Goal: Transaction & Acquisition: Purchase product/service

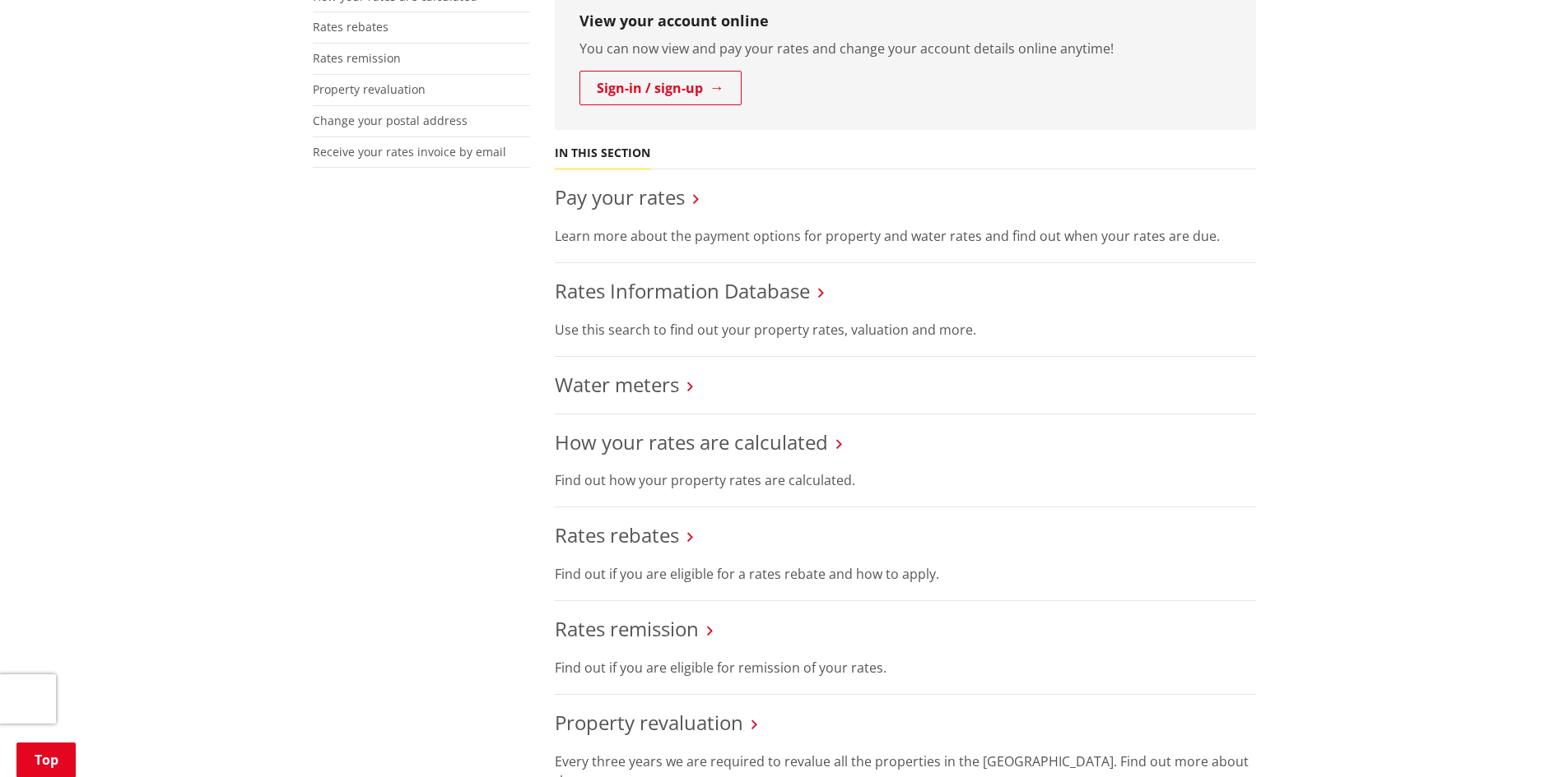
scroll to position [494, 0]
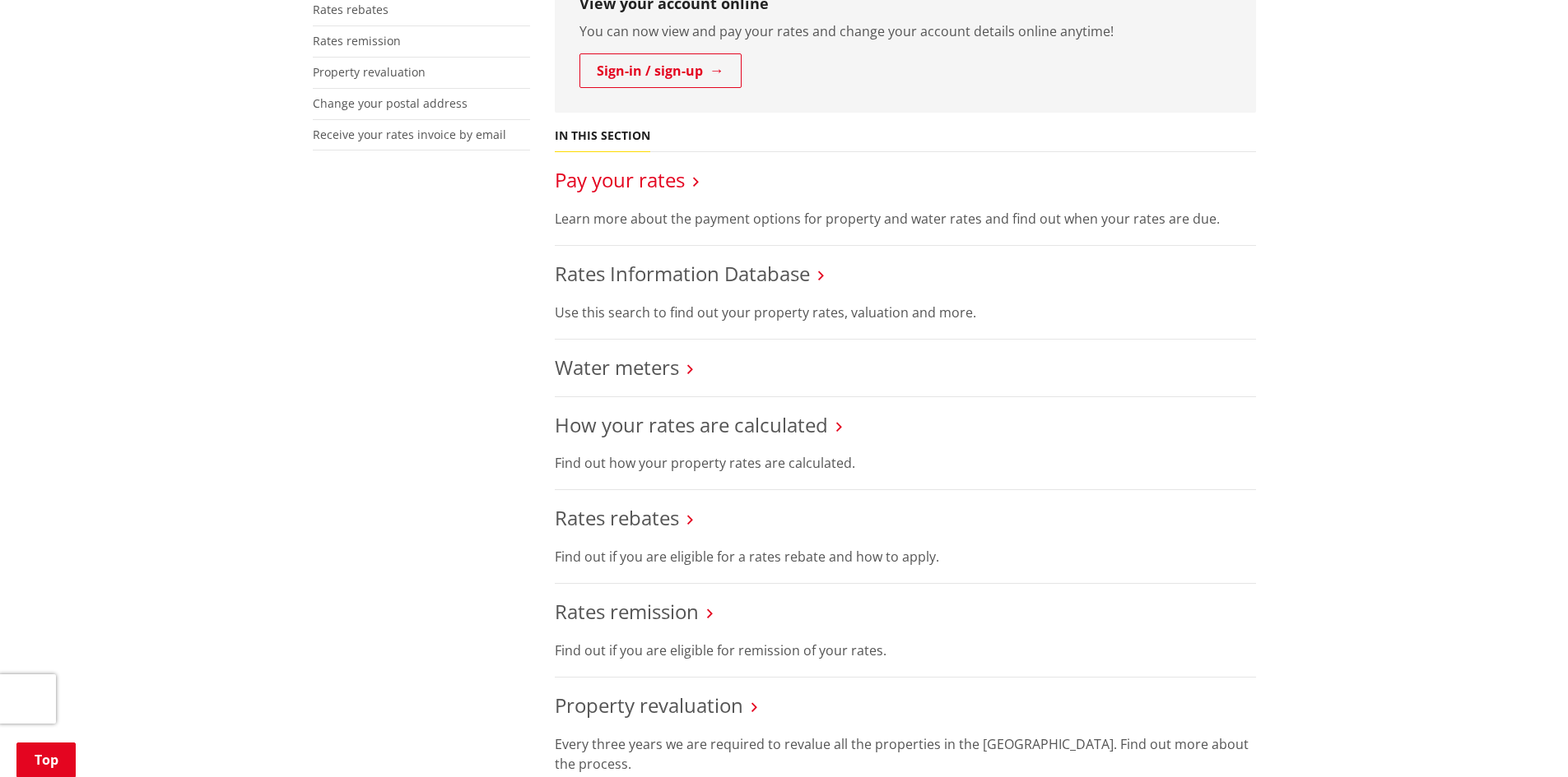
click at [656, 186] on link "Pay your rates" at bounding box center [619, 180] width 130 height 27
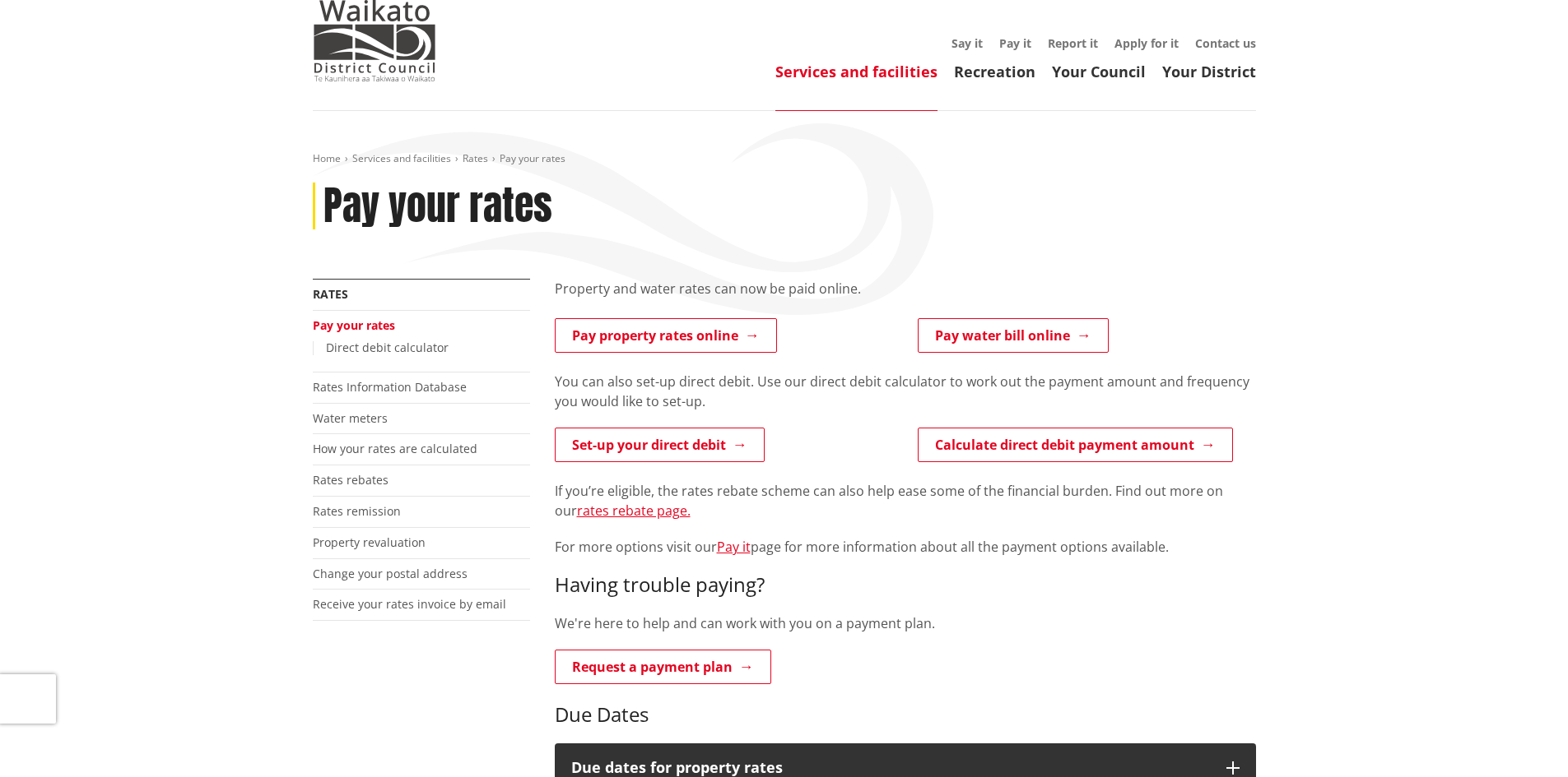
scroll to position [82, 0]
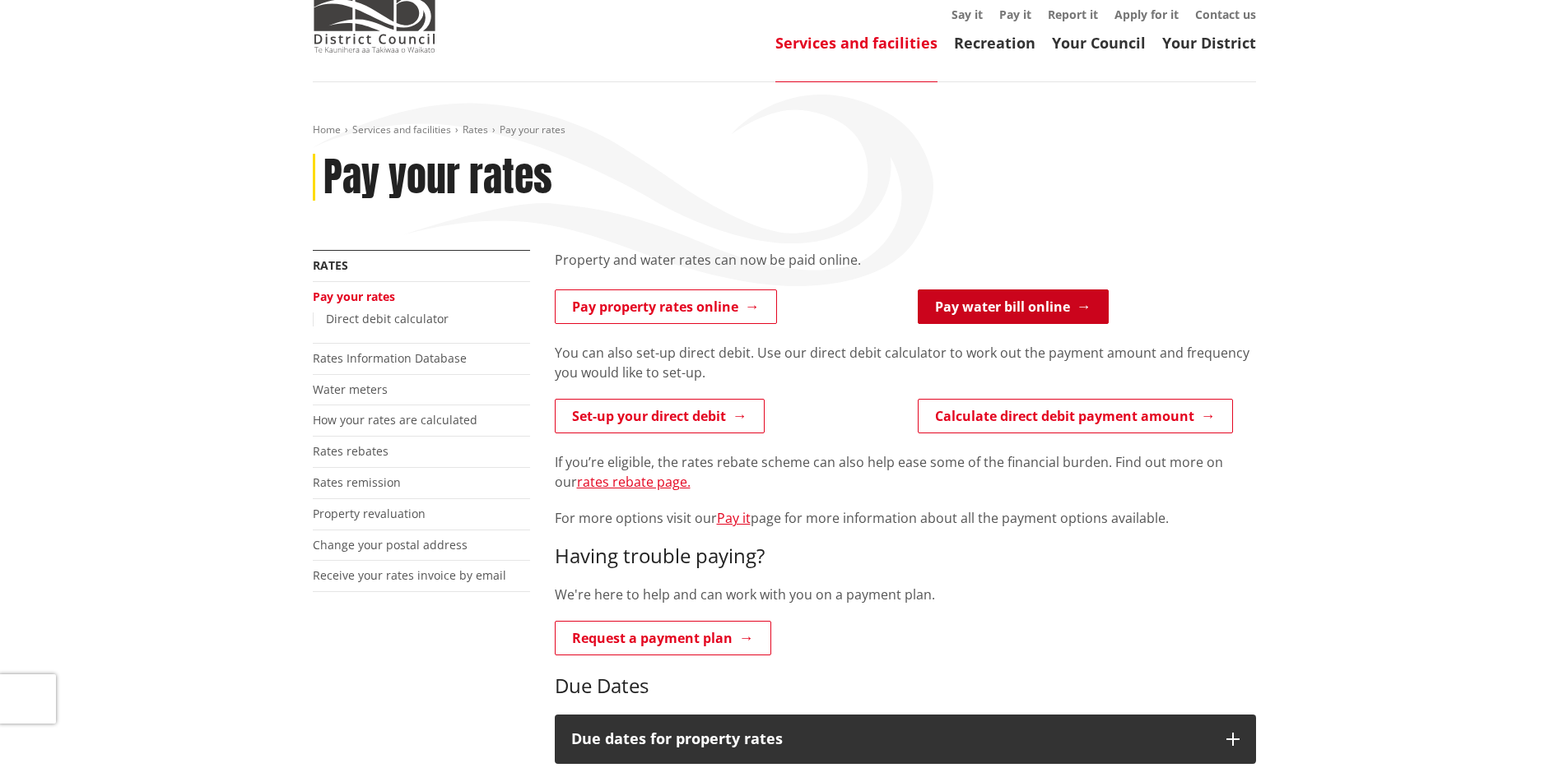
click at [991, 307] on link "Pay water bill online" at bounding box center [1013, 307] width 191 height 35
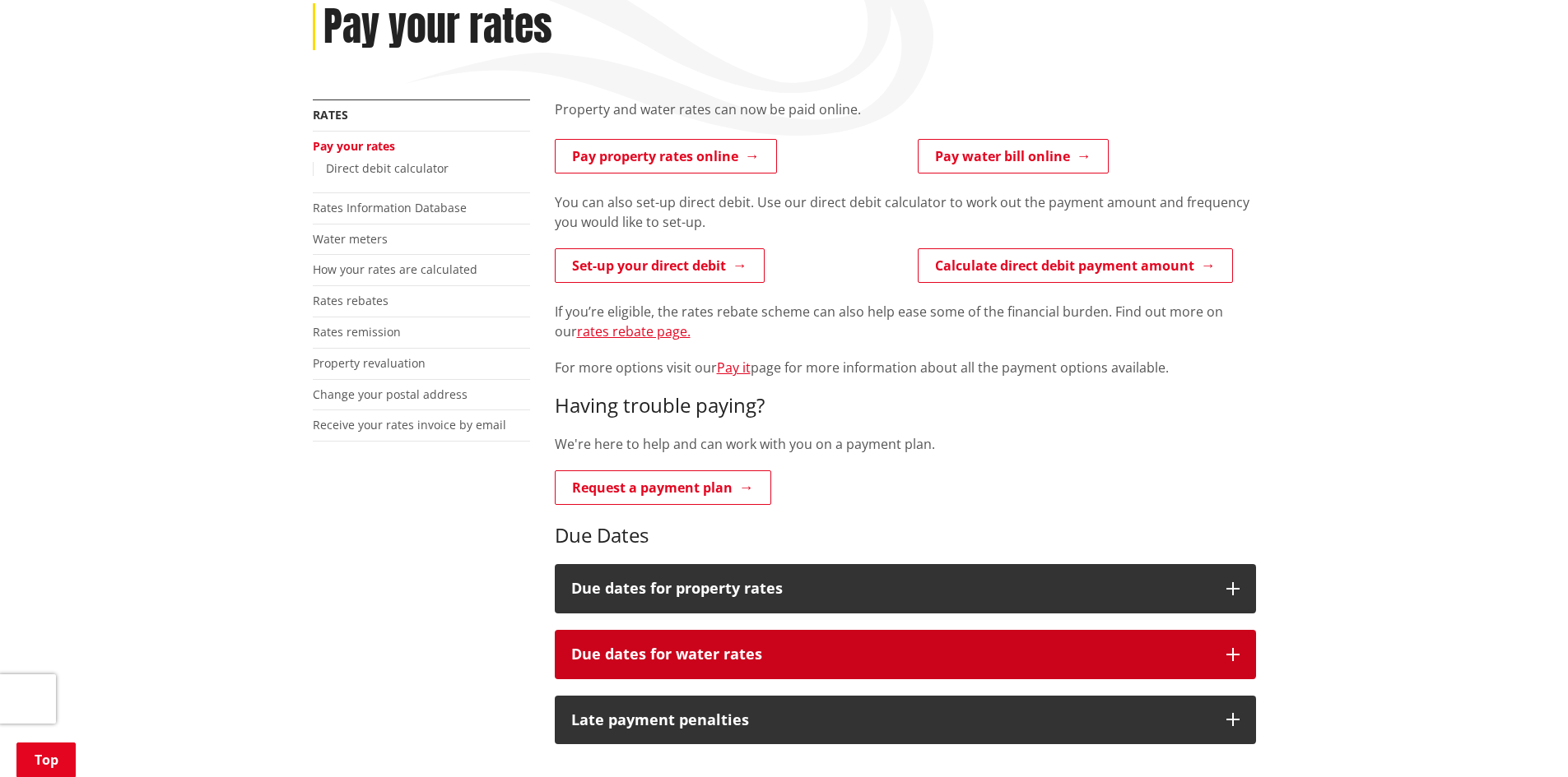
scroll to position [247, 0]
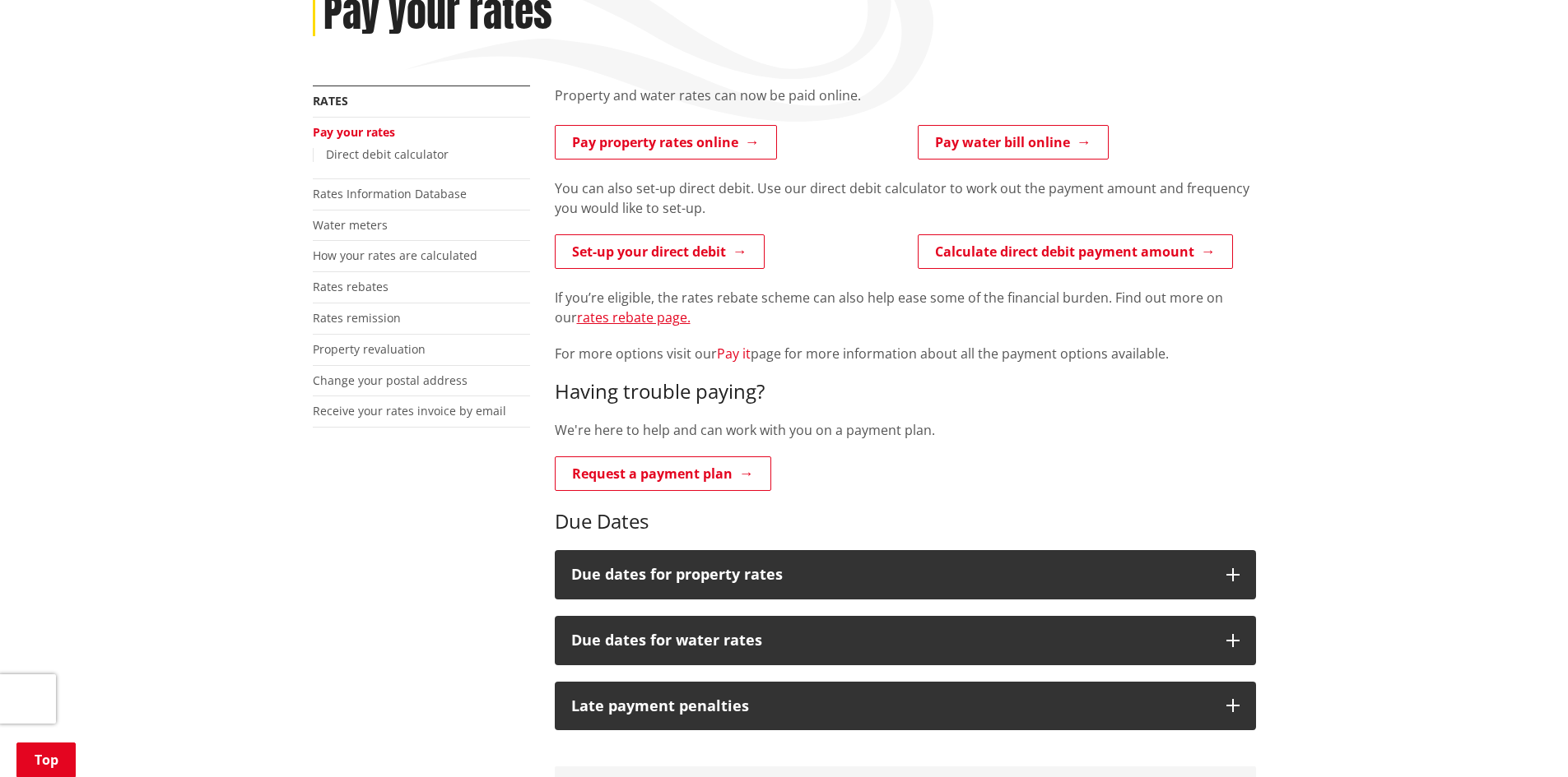
click at [730, 355] on link "Pay it" at bounding box center [733, 353] width 34 height 18
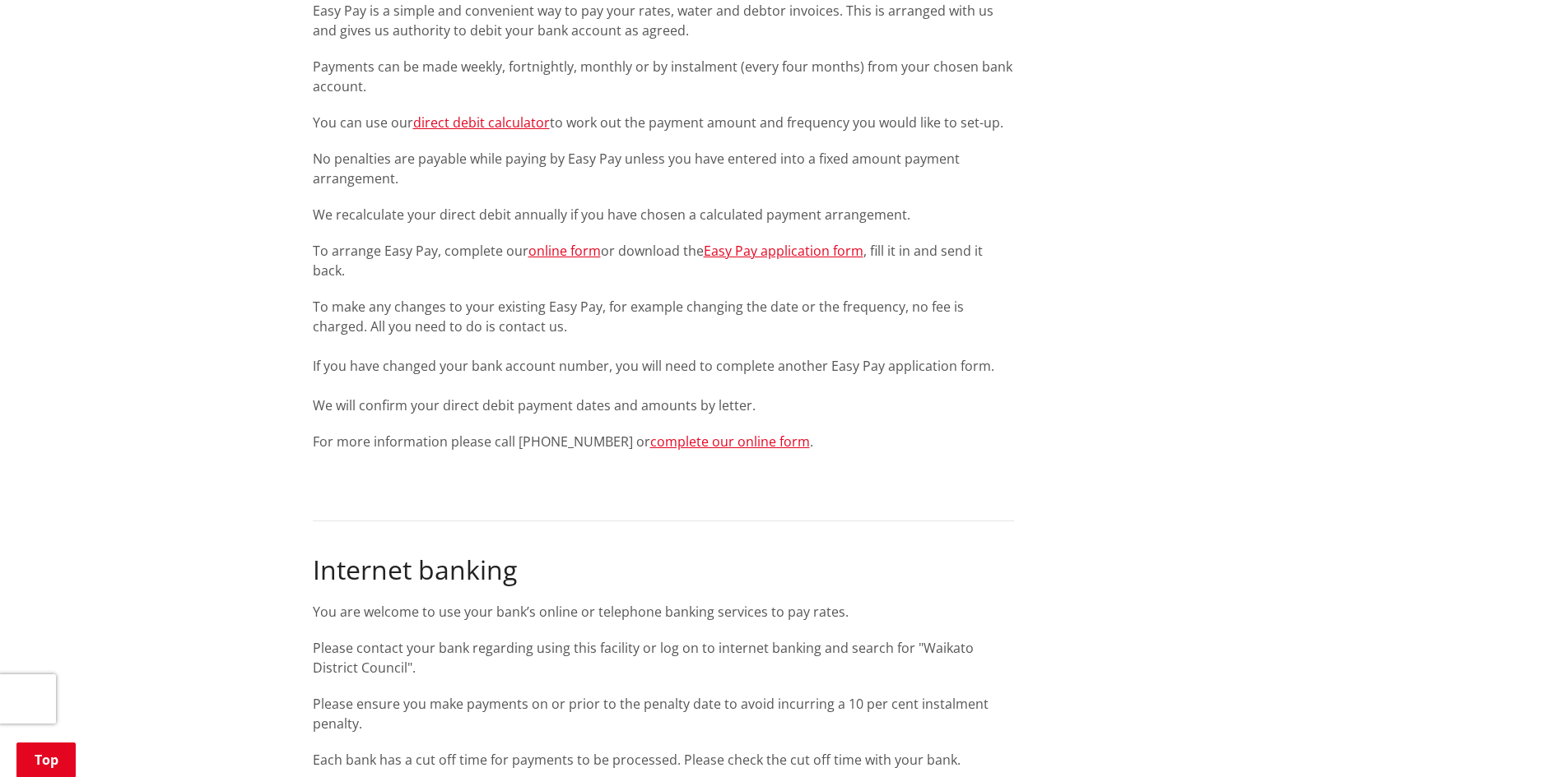
scroll to position [1974, 0]
